Goal: Task Accomplishment & Management: Use online tool/utility

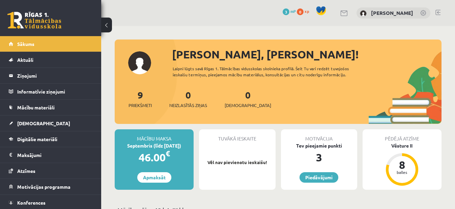
scroll to position [17, 0]
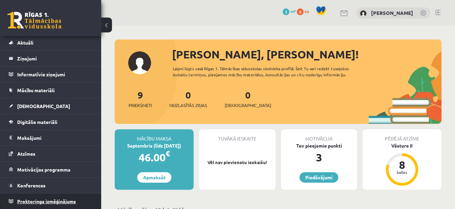
click at [37, 202] on span "Proktoringa izmēģinājums" at bounding box center [46, 201] width 59 height 6
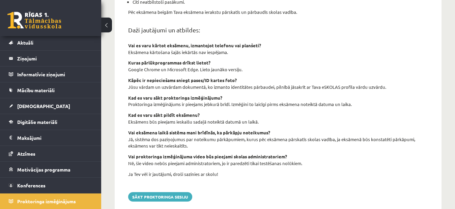
scroll to position [278, 0]
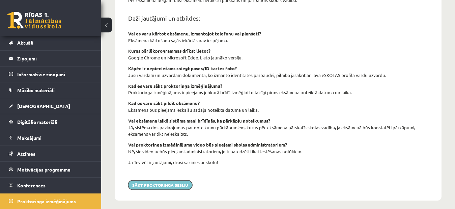
click at [166, 183] on button "Sākt proktoringa sesiju" at bounding box center [160, 184] width 64 height 9
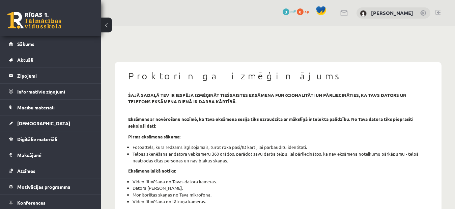
scroll to position [272, 0]
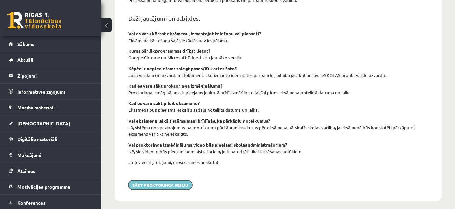
click at [150, 183] on button "Sākt proktoringa sesiju" at bounding box center [160, 184] width 64 height 9
